Goal: Task Accomplishment & Management: Use online tool/utility

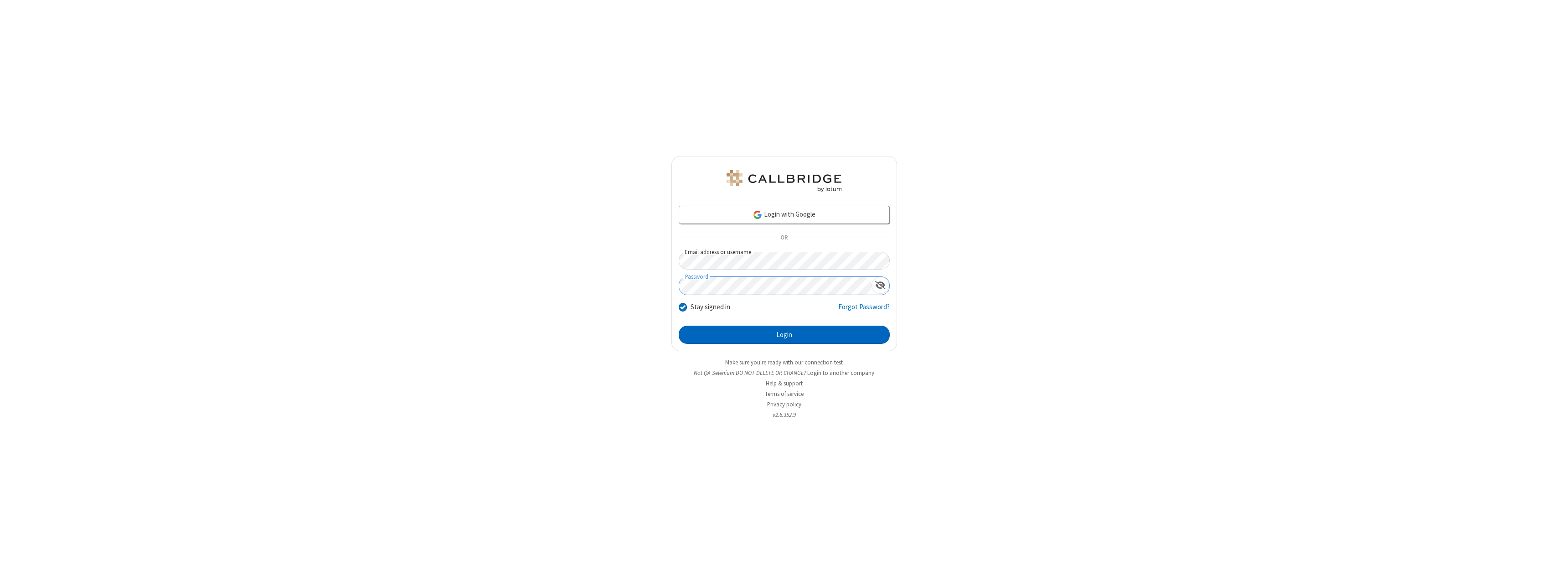
click at [784, 335] on button "Login" at bounding box center [784, 335] width 211 height 18
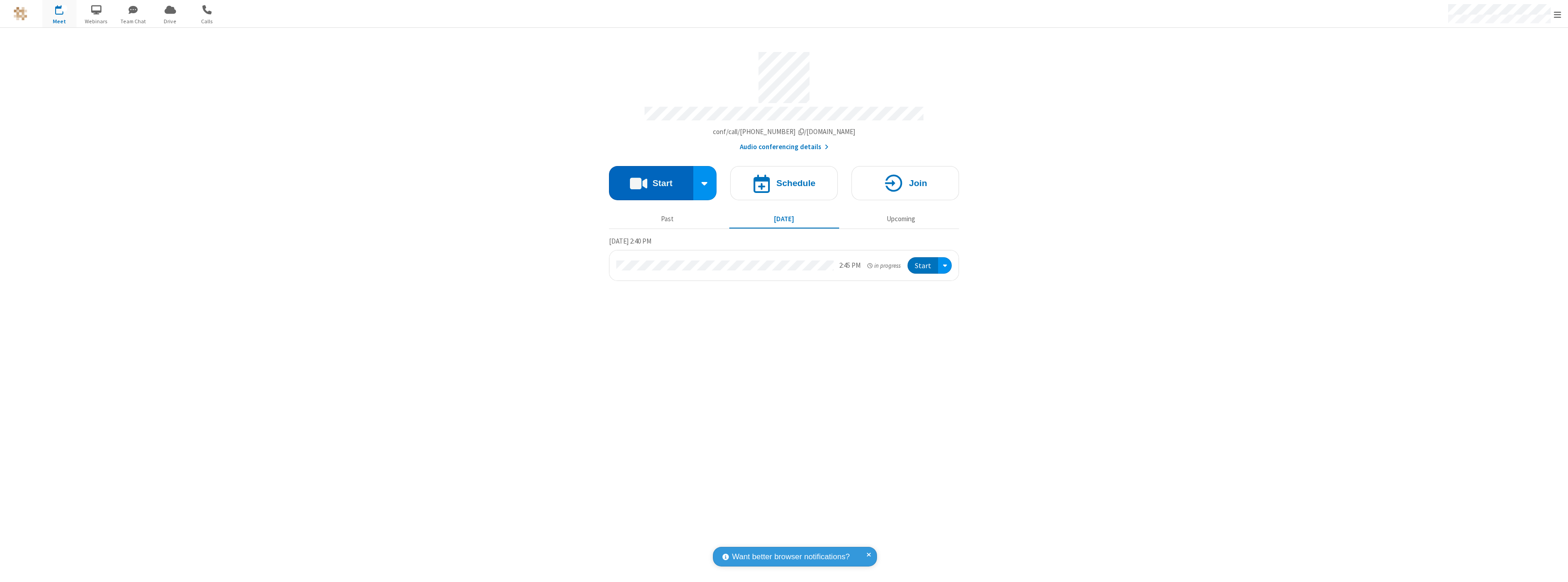
click at [651, 179] on button "Start" at bounding box center [651, 183] width 85 height 35
